Goal: Task Accomplishment & Management: Use online tool/utility

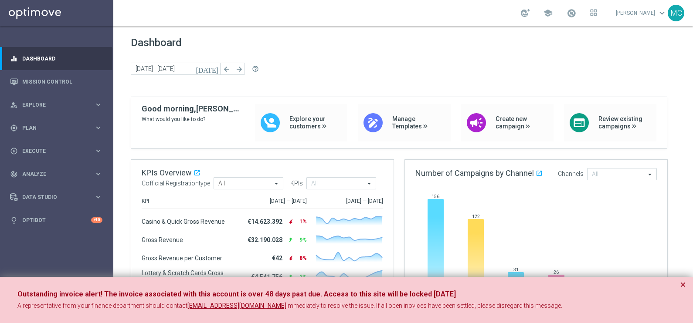
click at [682, 284] on button "×" at bounding box center [683, 285] width 6 height 10
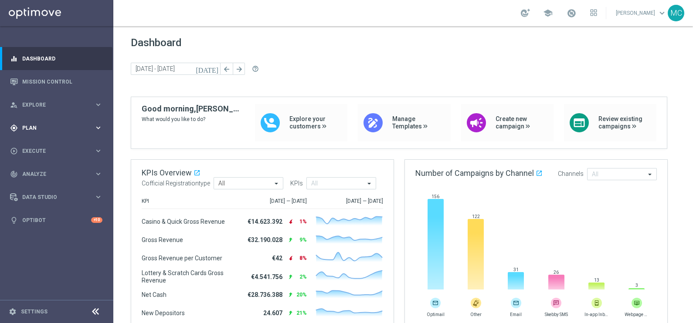
click at [98, 126] on icon "keyboard_arrow_right" at bounding box center [98, 128] width 8 height 8
click at [34, 170] on span "Templates" at bounding box center [54, 172] width 62 height 5
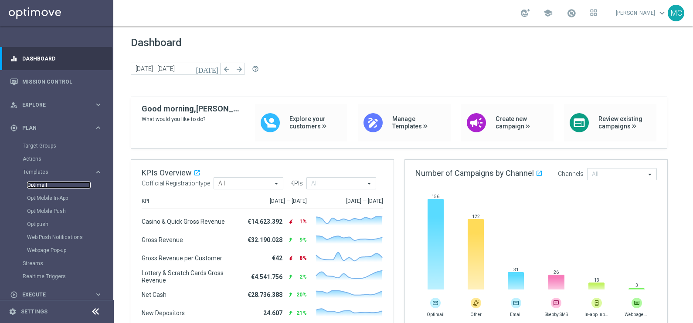
click at [37, 182] on link "Optimail" at bounding box center [59, 185] width 64 height 7
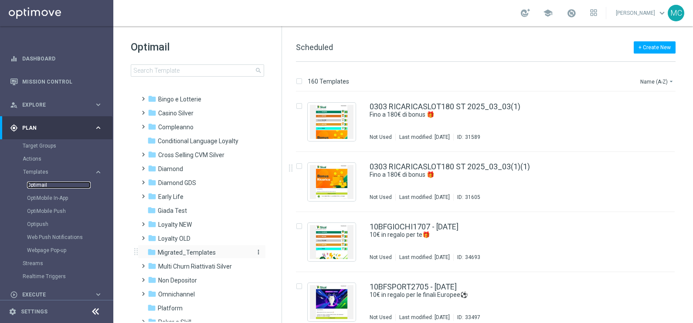
scroll to position [54, 0]
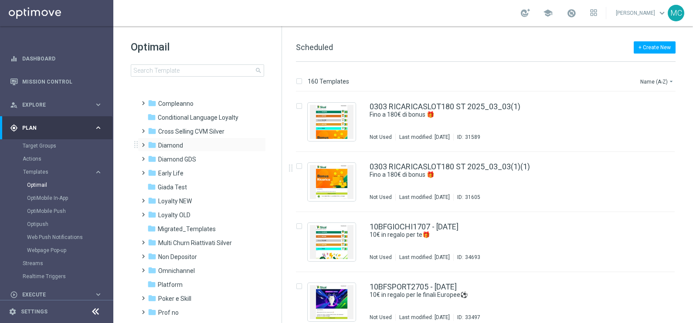
click at [144, 143] on span at bounding box center [142, 141] width 4 height 3
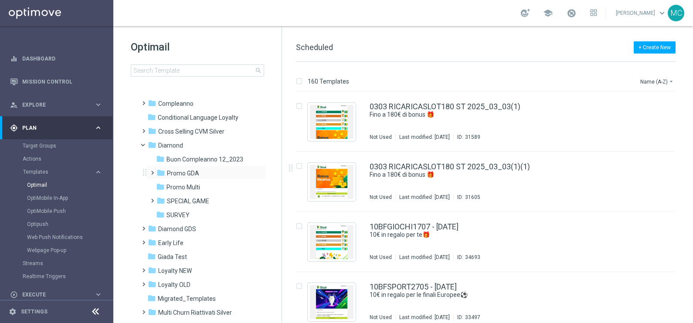
click at [151, 170] on span at bounding box center [151, 168] width 4 height 3
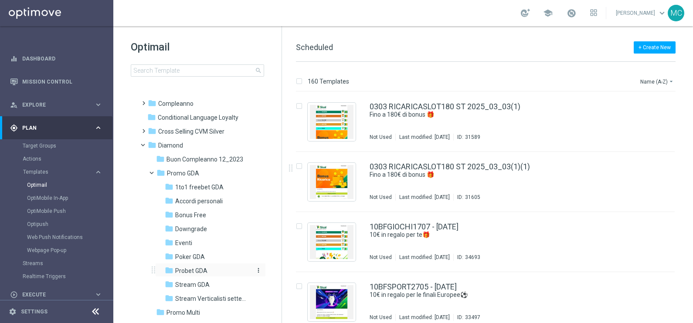
click at [187, 268] on span "Probet GDA" at bounding box center [191, 271] width 32 height 8
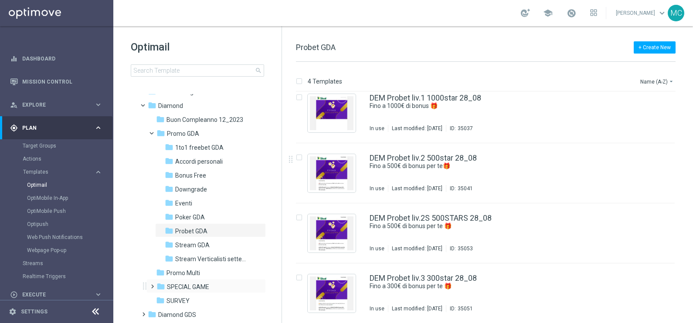
scroll to position [109, 0]
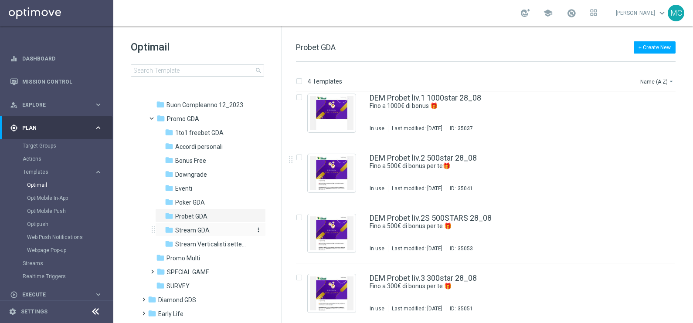
click at [196, 228] on span "Stream GDA" at bounding box center [192, 231] width 34 height 8
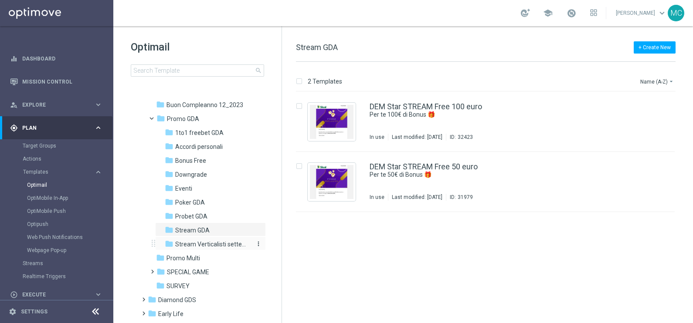
click at [216, 241] on span "Stream Verticalisti settembre 2025" at bounding box center [212, 245] width 75 height 8
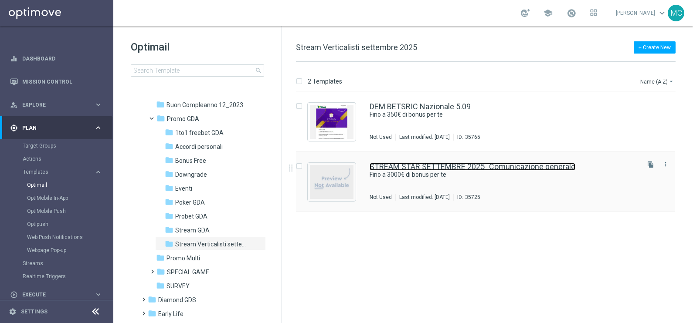
click at [458, 167] on link "STREAM STAR SETTEMBRE 2025_Comunicazione generale" at bounding box center [473, 167] width 206 height 8
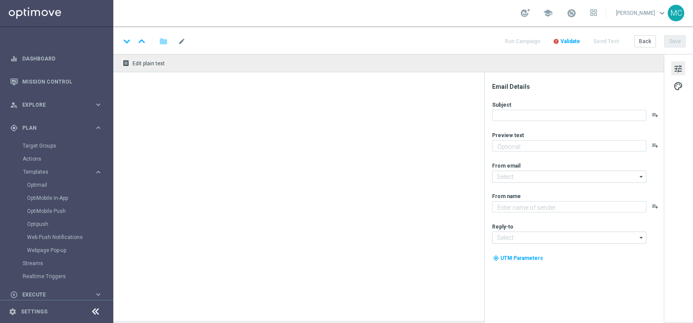
type textarea "🏆 Un mese da campione. Solo su SISAL."
type input "[EMAIL_ADDRESS][DOMAIN_NAME]"
type textarea "Sisal"
type input "[EMAIL_ADDRESS][DOMAIN_NAME]"
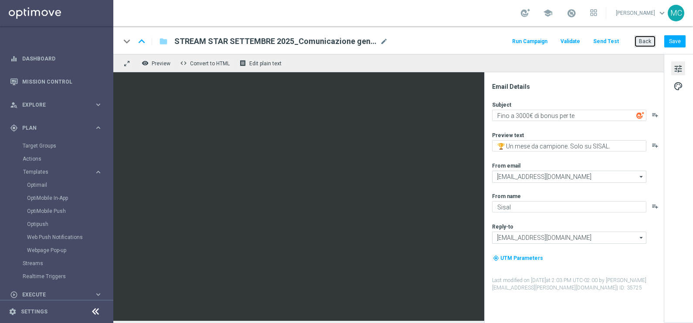
click at [645, 40] on button "Back" at bounding box center [645, 41] width 22 height 12
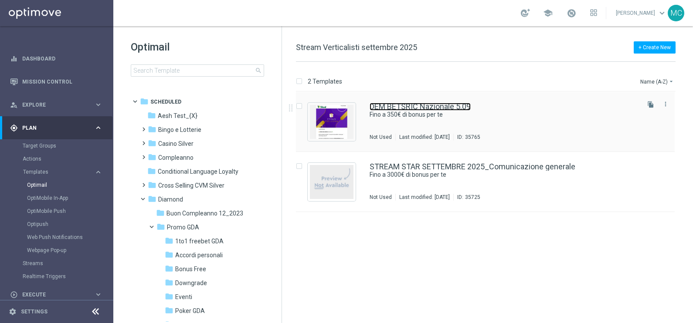
click at [409, 107] on link "DEM BETSRIC Nazionale 5.09" at bounding box center [420, 107] width 101 height 8
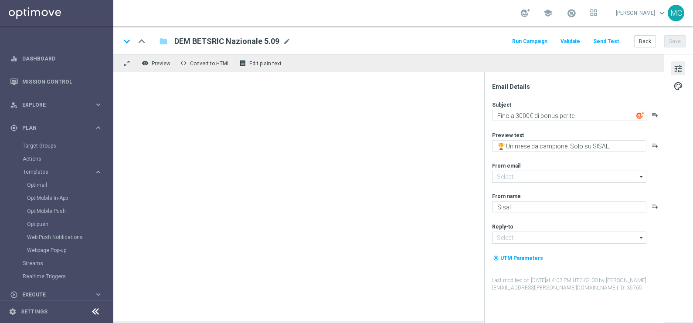
type textarea "Fino a 350€ di bonus per te"
type input "[EMAIL_ADDRESS][DOMAIN_NAME]"
